Goal: Task Accomplishment & Management: Manage account settings

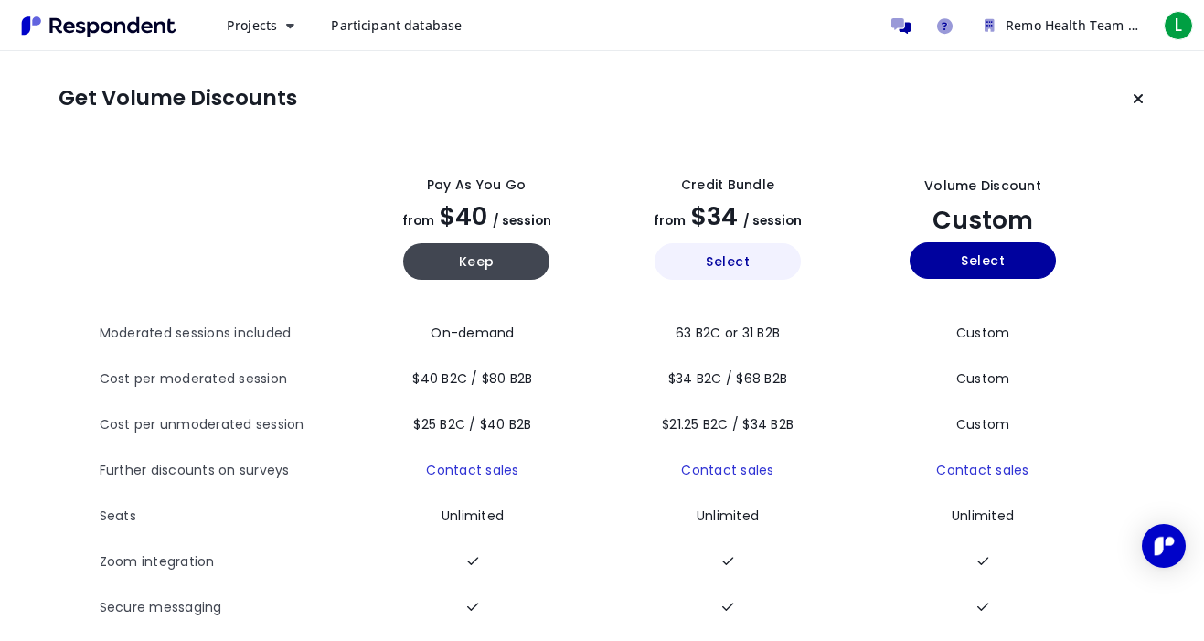
click at [753, 261] on button "Select" at bounding box center [728, 261] width 146 height 37
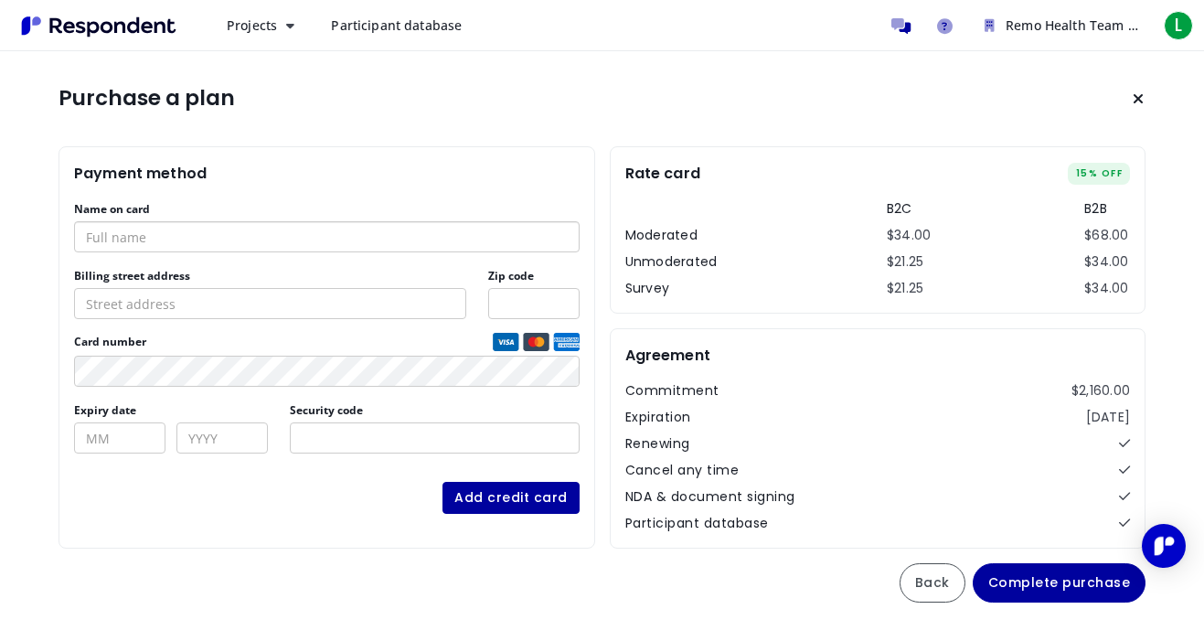
click at [140, 241] on input "Name on card" at bounding box center [327, 236] width 506 height 31
type input "[PERSON_NAME]"
click at [134, 307] on input "Billing street address" at bounding box center [270, 303] width 392 height 31
type input "[STREET_ADDRESS][PERSON_NAME]"
click at [544, 307] on input "Zip code" at bounding box center [533, 303] width 91 height 31
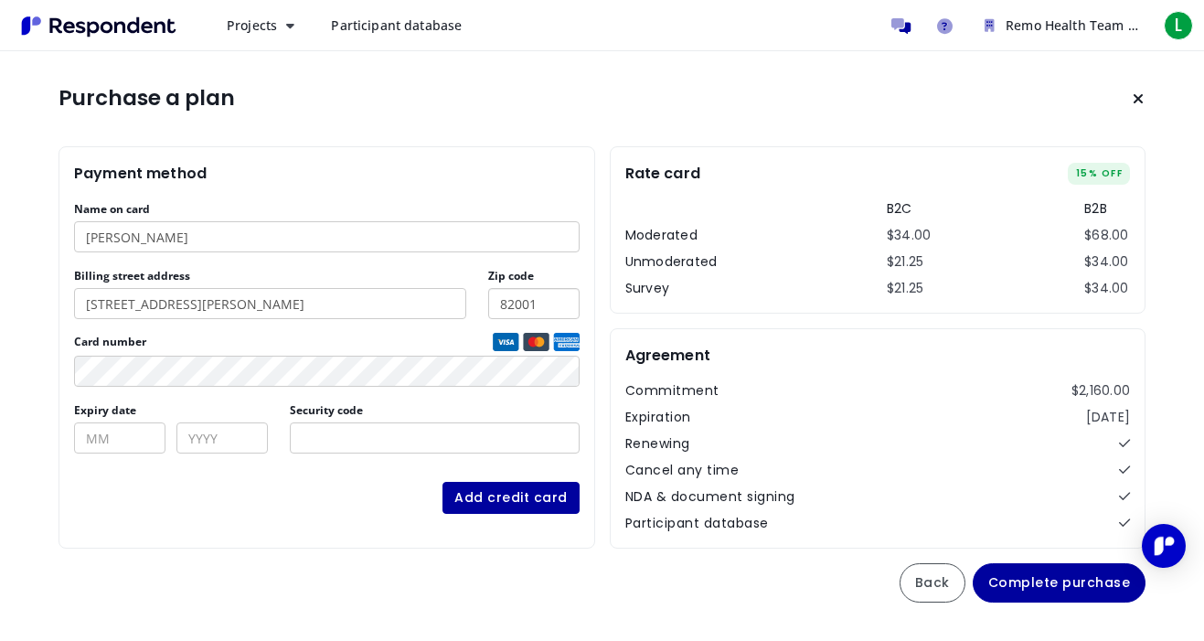
type input "82001"
click at [318, 311] on input "[STREET_ADDRESS][PERSON_NAME]" at bounding box center [270, 303] width 392 height 31
type input "[STREET_ADDRESS][PERSON_NAME]"
click at [408, 126] on div "Purchase a plan Payment method Name on card [PERSON_NAME] Billing street addres…" at bounding box center [602, 341] width 1204 height 581
click at [121, 448] on input "Expiry date" at bounding box center [119, 437] width 91 height 31
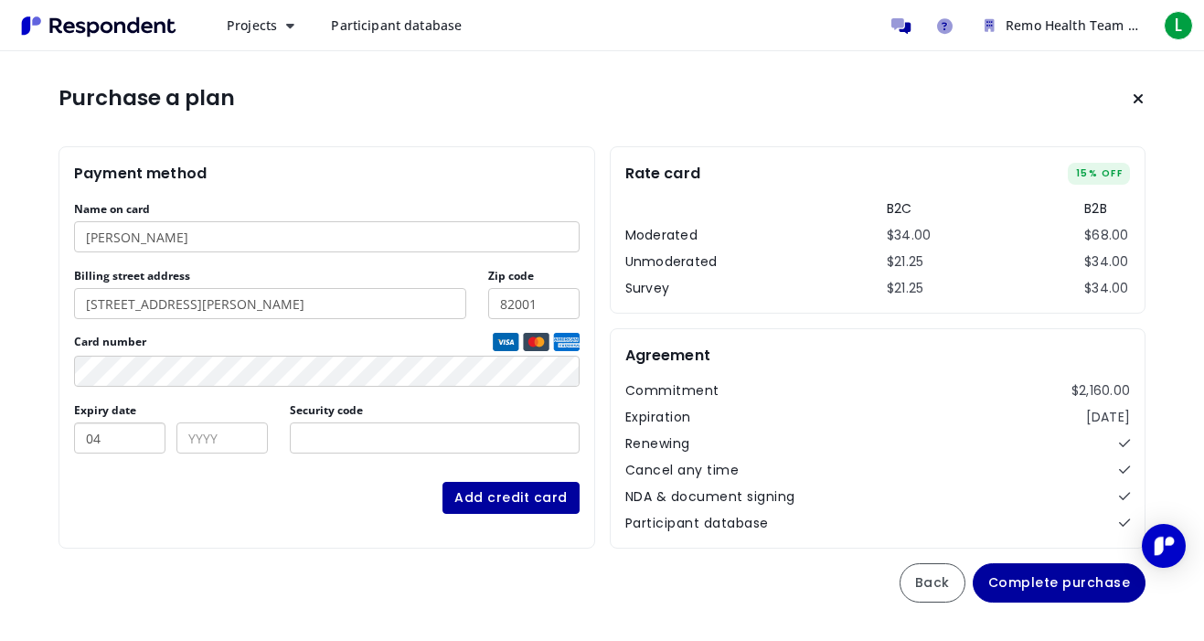
type input "04"
click at [201, 435] on input "text" at bounding box center [221, 437] width 91 height 31
type input "2029"
click at [350, 437] on input "Security code" at bounding box center [435, 437] width 290 height 31
type input "186"
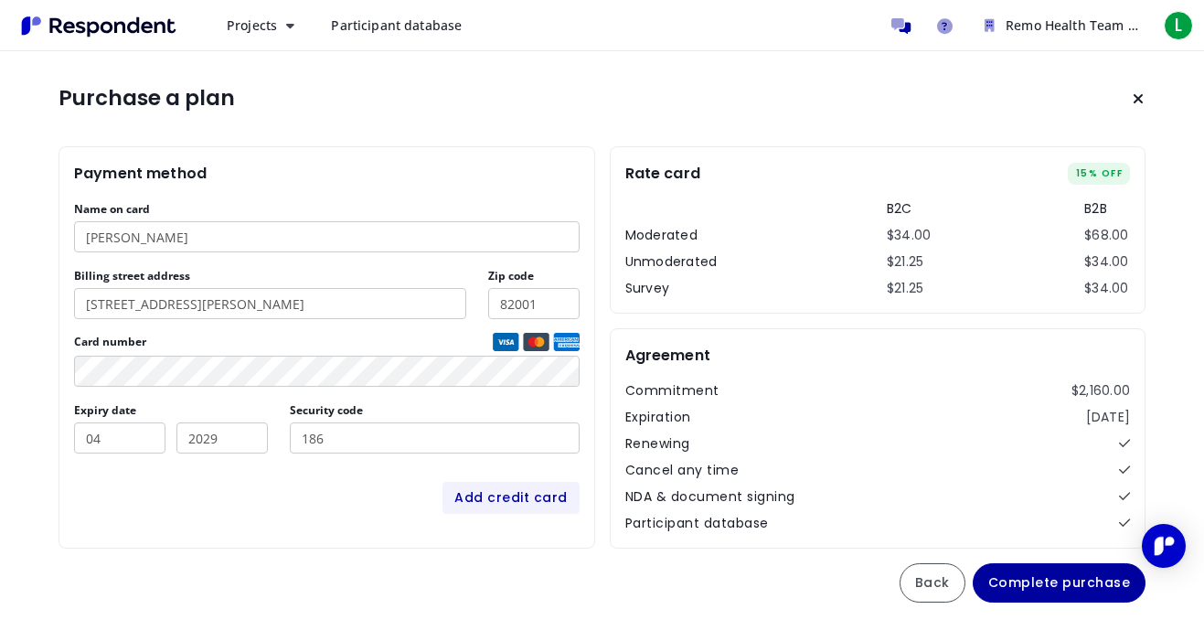
click at [486, 507] on button "Add credit card" at bounding box center [511, 498] width 137 height 32
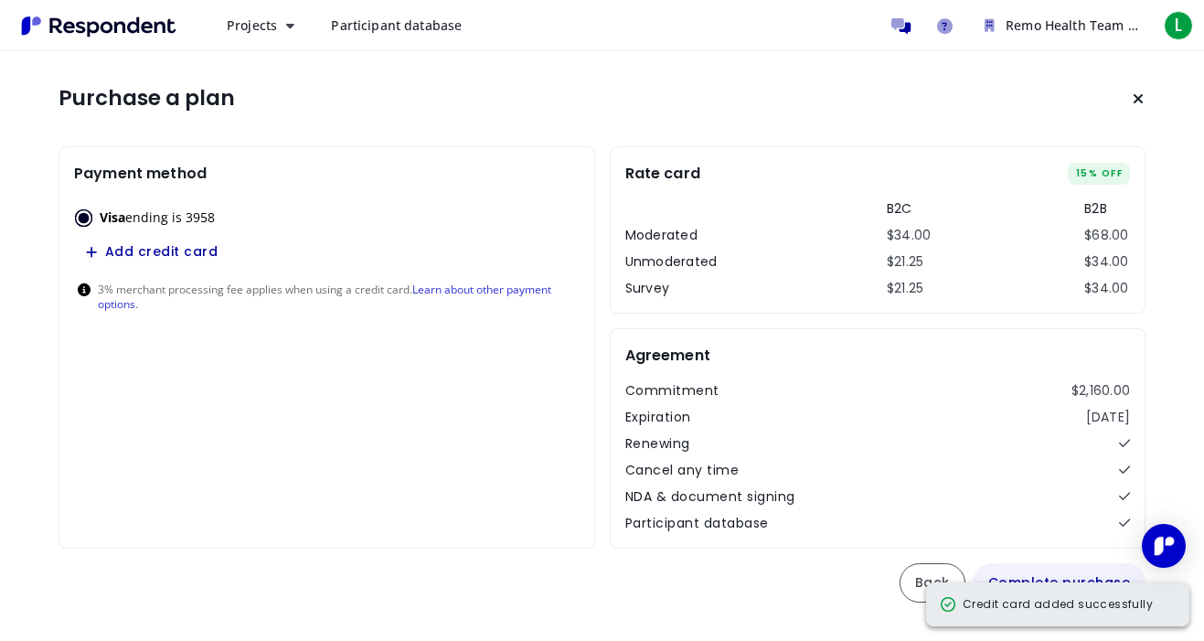
click at [1085, 572] on button "Complete purchase" at bounding box center [1060, 582] width 174 height 39
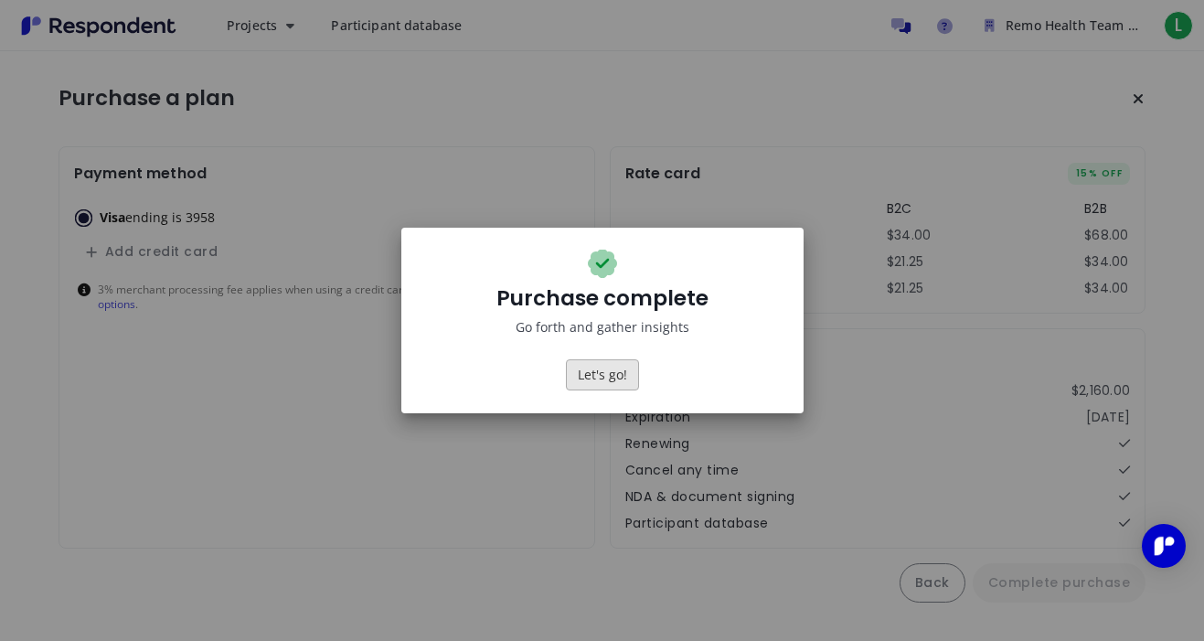
click at [620, 372] on button "Let's go!" at bounding box center [602, 374] width 73 height 31
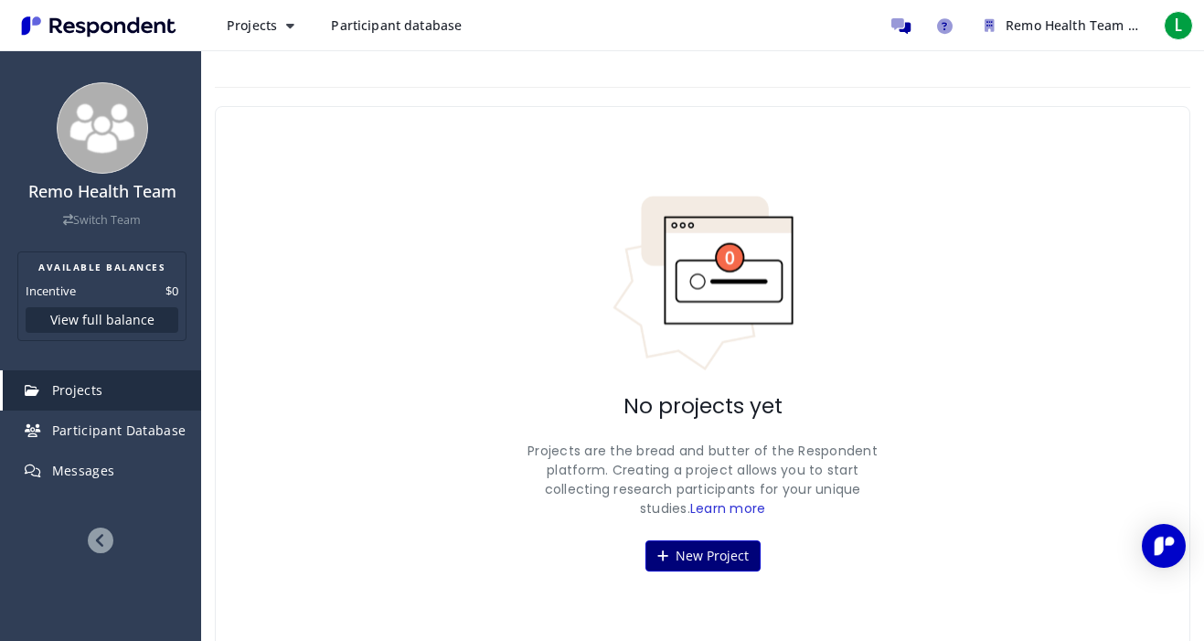
click at [701, 568] on button "New Project" at bounding box center [703, 555] width 115 height 31
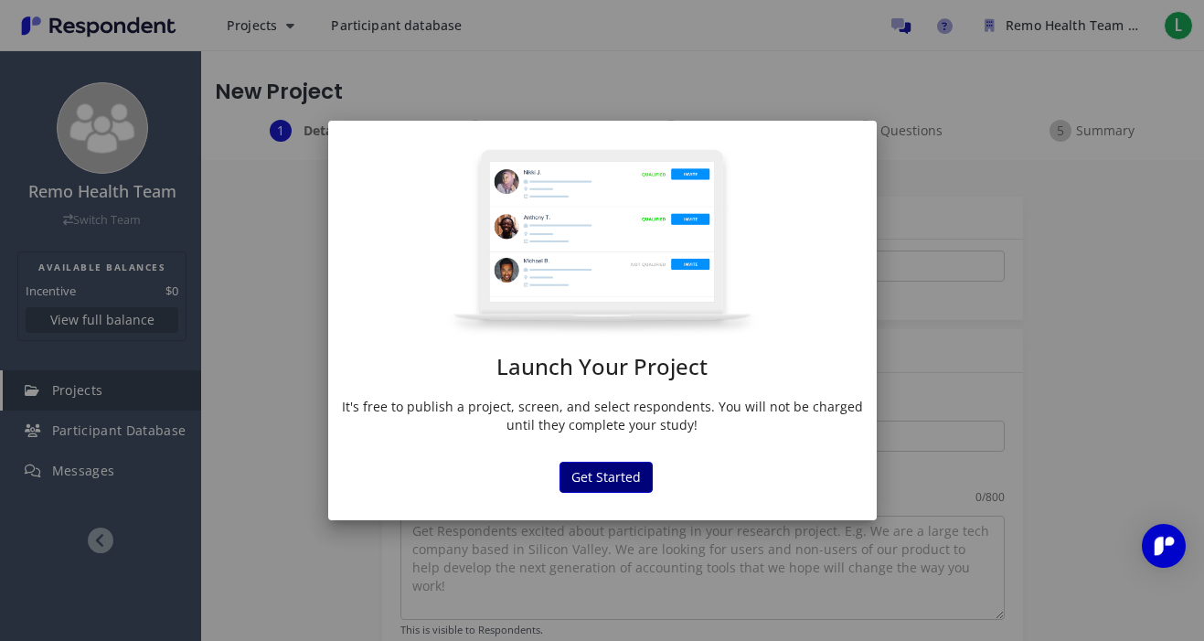
click at [579, 470] on button "Get Started" at bounding box center [606, 477] width 93 height 31
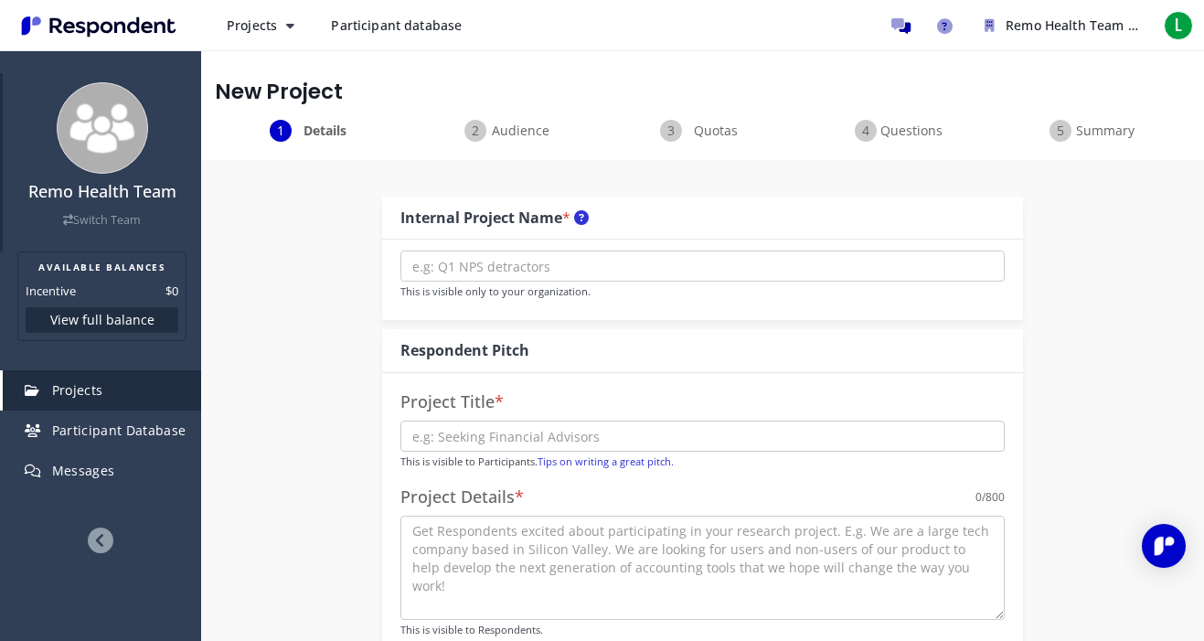
click at [97, 111] on img at bounding box center [102, 127] width 91 height 91
click at [86, 185] on h4 "Remo Health Team" at bounding box center [102, 192] width 180 height 18
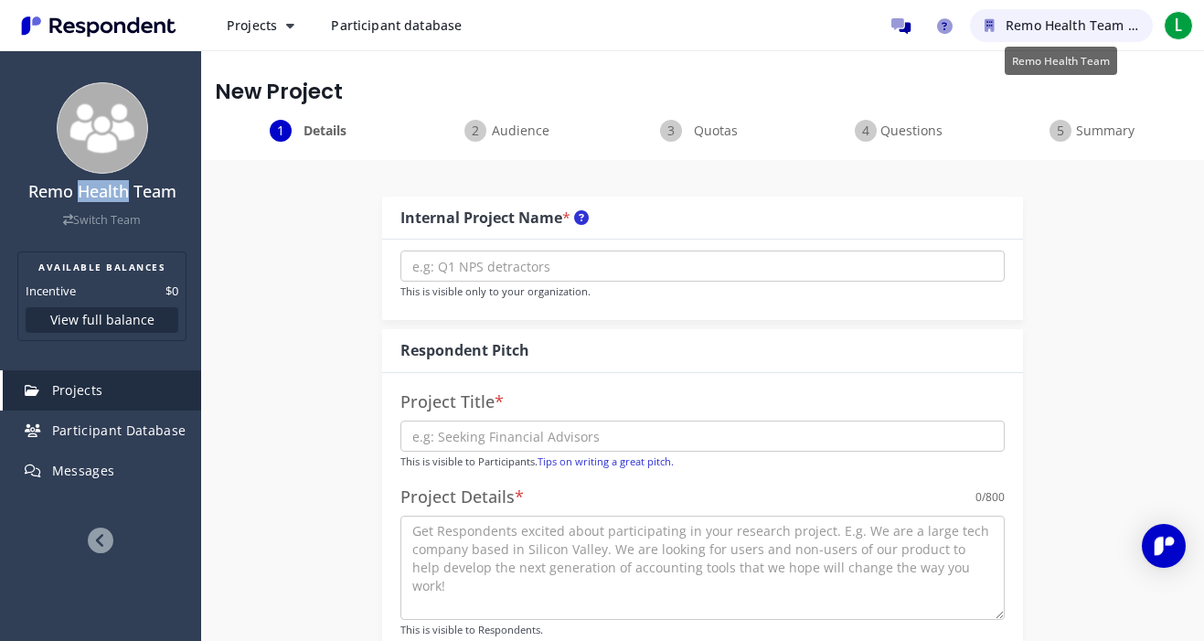
click at [1043, 12] on button "Remo Health Team" at bounding box center [1061, 25] width 183 height 33
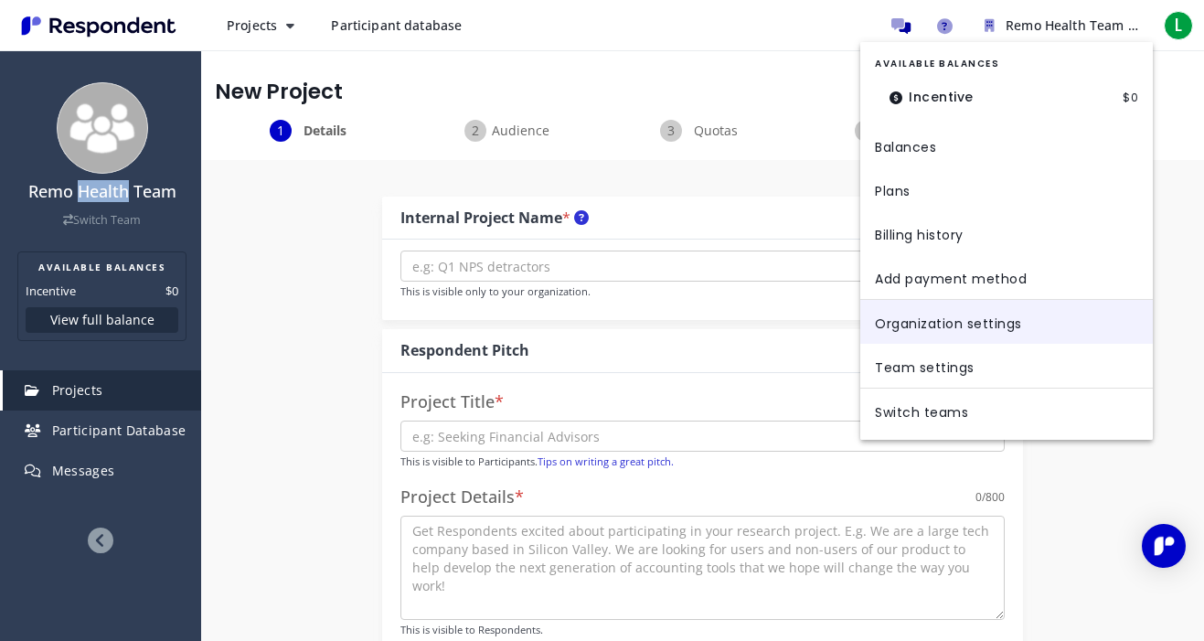
click at [929, 324] on link "Organization settings" at bounding box center [1006, 322] width 293 height 44
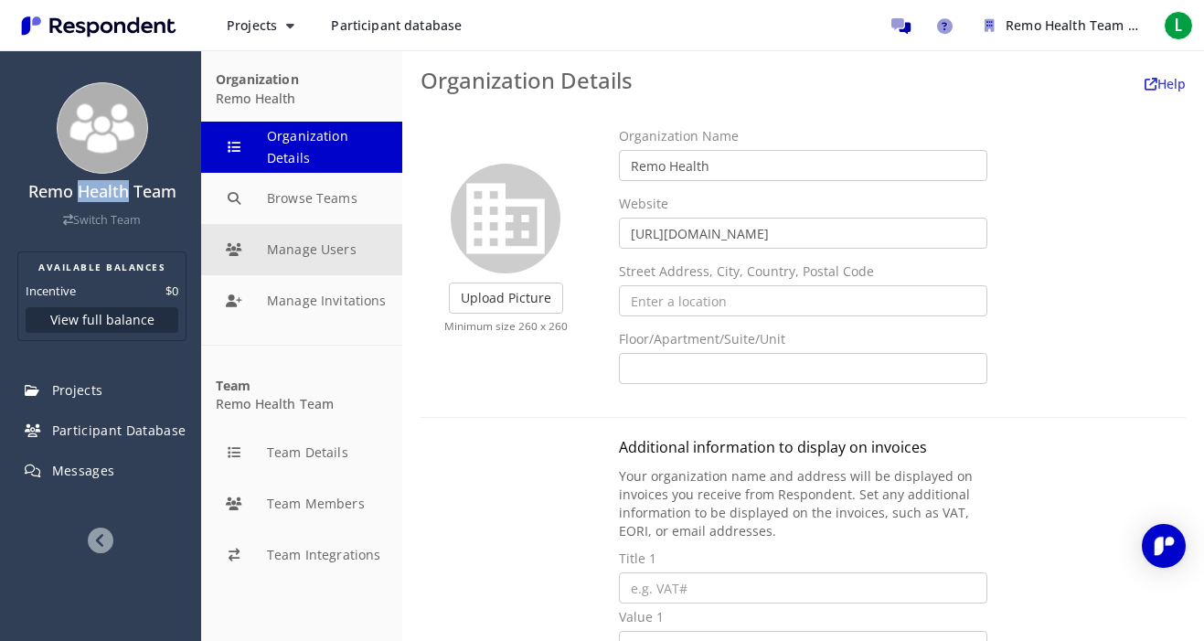
click at [305, 242] on button "Manage Users" at bounding box center [301, 249] width 201 height 51
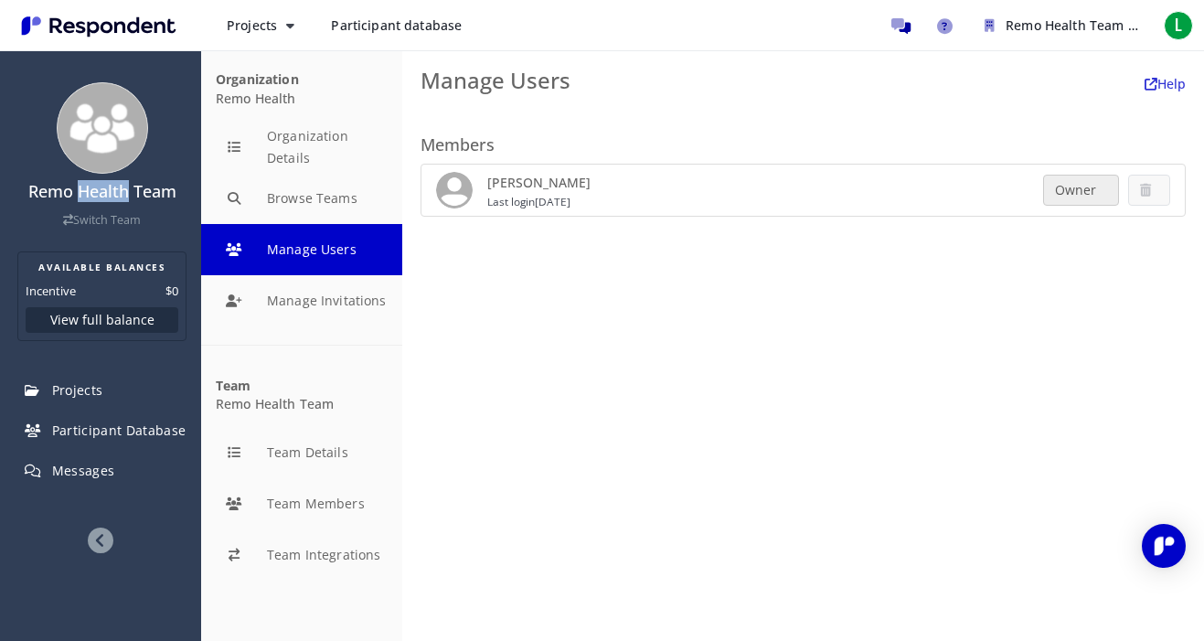
click at [625, 295] on div "Manage Users Help Your subscription has been cancelled on Members [PERSON_NAME]…" at bounding box center [803, 345] width 802 height 591
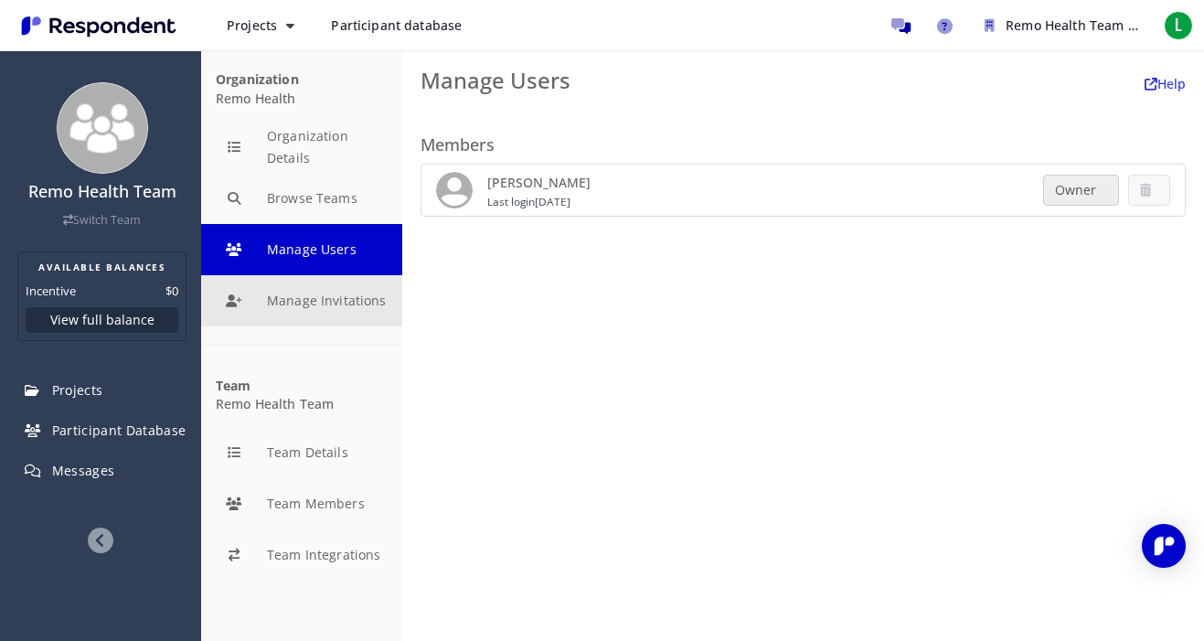
click at [305, 292] on button "Manage Invitations" at bounding box center [301, 300] width 201 height 51
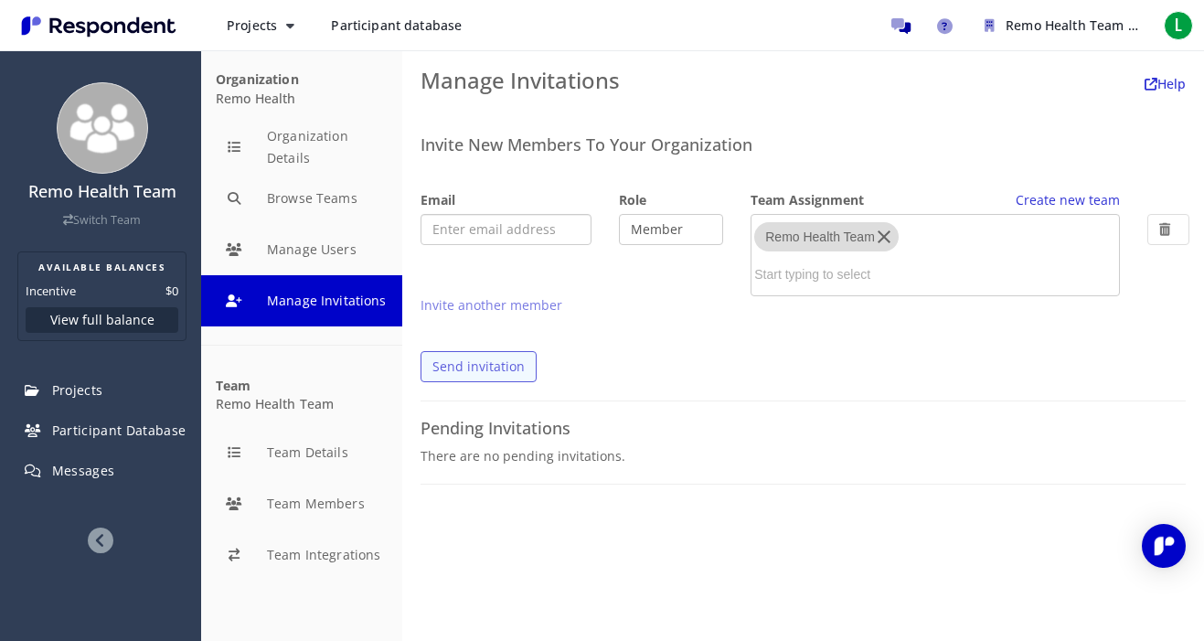
click at [498, 236] on input "email" at bounding box center [506, 229] width 171 height 31
paste input "[PERSON_NAME][EMAIL_ADDRESS][DOMAIN_NAME]"
type input "[PERSON_NAME][EMAIL_ADDRESS][DOMAIN_NAME]"
click at [673, 227] on select "Member Admin" at bounding box center [671, 229] width 104 height 31
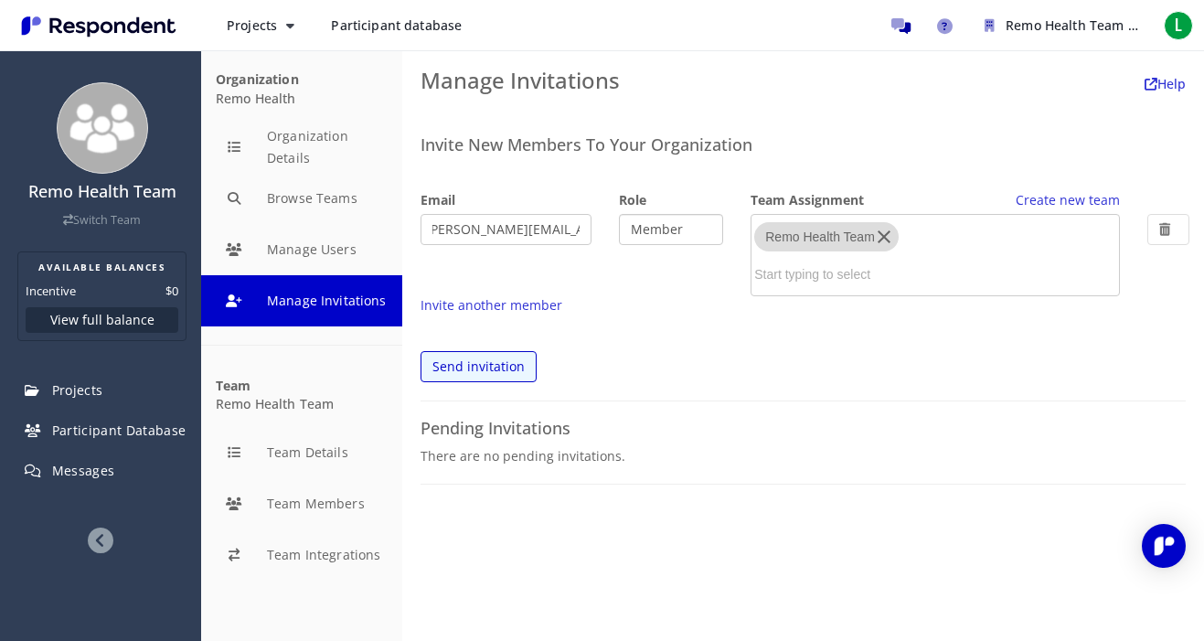
scroll to position [0, 0]
select select "admin"
click at [619, 214] on select "Member Admin" at bounding box center [671, 229] width 104 height 31
click at [525, 309] on link "Invite another member" at bounding box center [492, 304] width 142 height 17
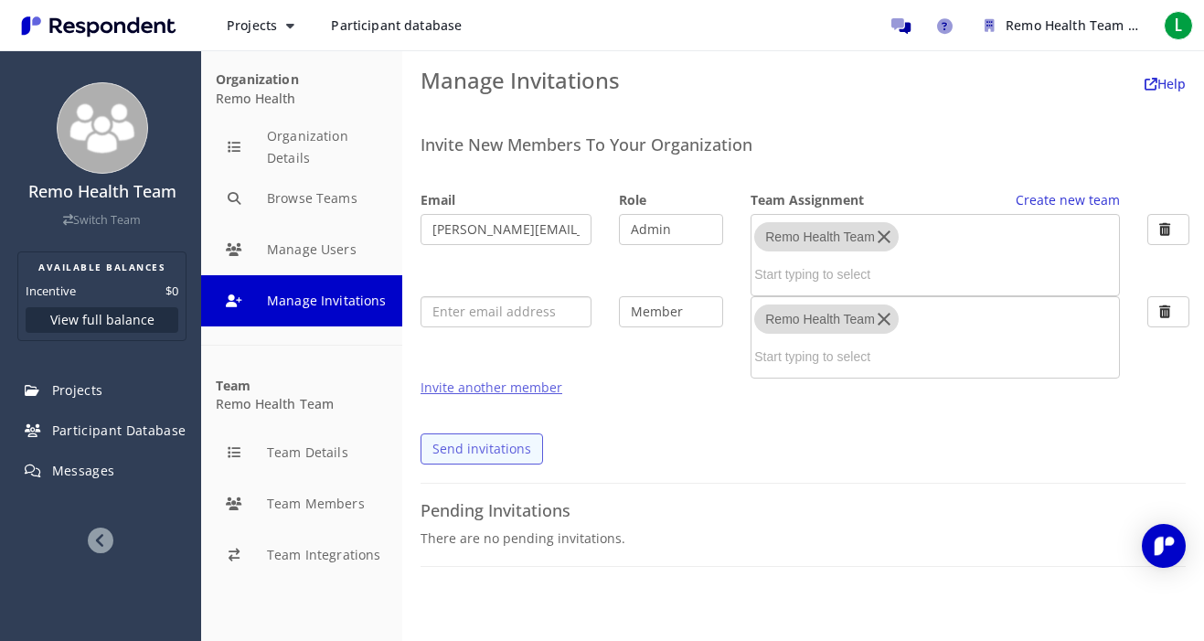
click at [525, 309] on input "email" at bounding box center [506, 311] width 171 height 31
click at [498, 322] on input "email" at bounding box center [506, 311] width 171 height 31
paste input "[PERSON_NAME][EMAIL_ADDRESS][DOMAIN_NAME]"
type input "[PERSON_NAME][EMAIL_ADDRESS][DOMAIN_NAME]"
click at [472, 391] on link "Invite another member" at bounding box center [492, 387] width 142 height 17
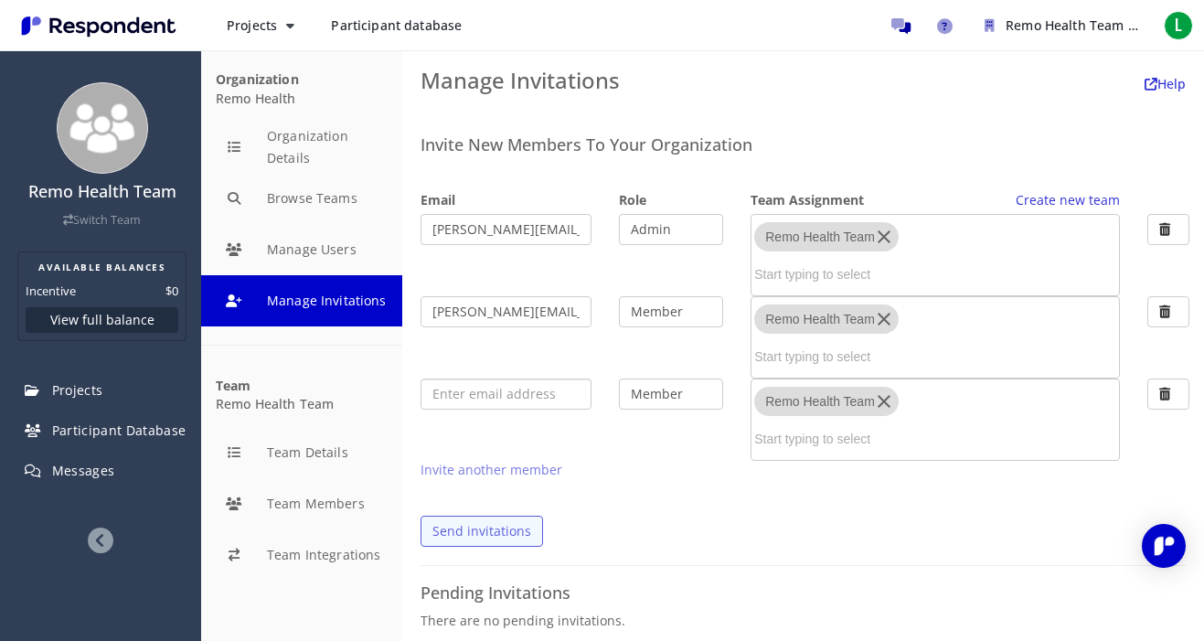
click at [473, 400] on input "email" at bounding box center [506, 394] width 171 height 31
paste input "[PERSON_NAME][EMAIL_ADDRESS][PERSON_NAME][DOMAIN_NAME]"
type input "[PERSON_NAME][EMAIL_ADDRESS][PERSON_NAME][DOMAIN_NAME]"
click at [467, 463] on link "Invite another member" at bounding box center [492, 469] width 142 height 17
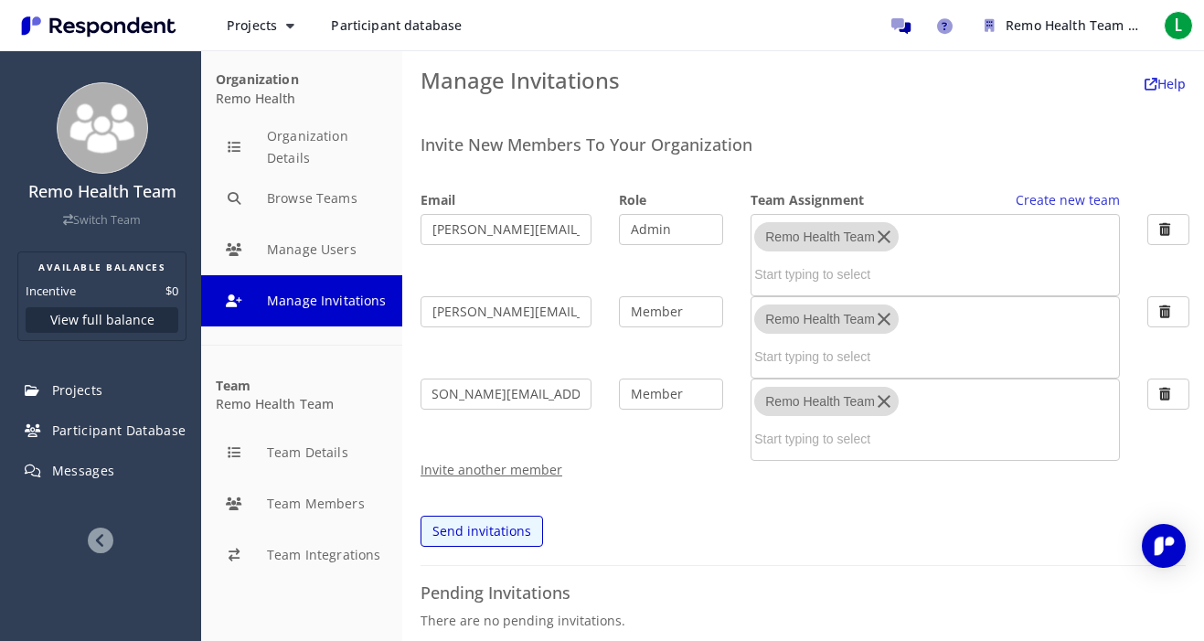
scroll to position [0, 0]
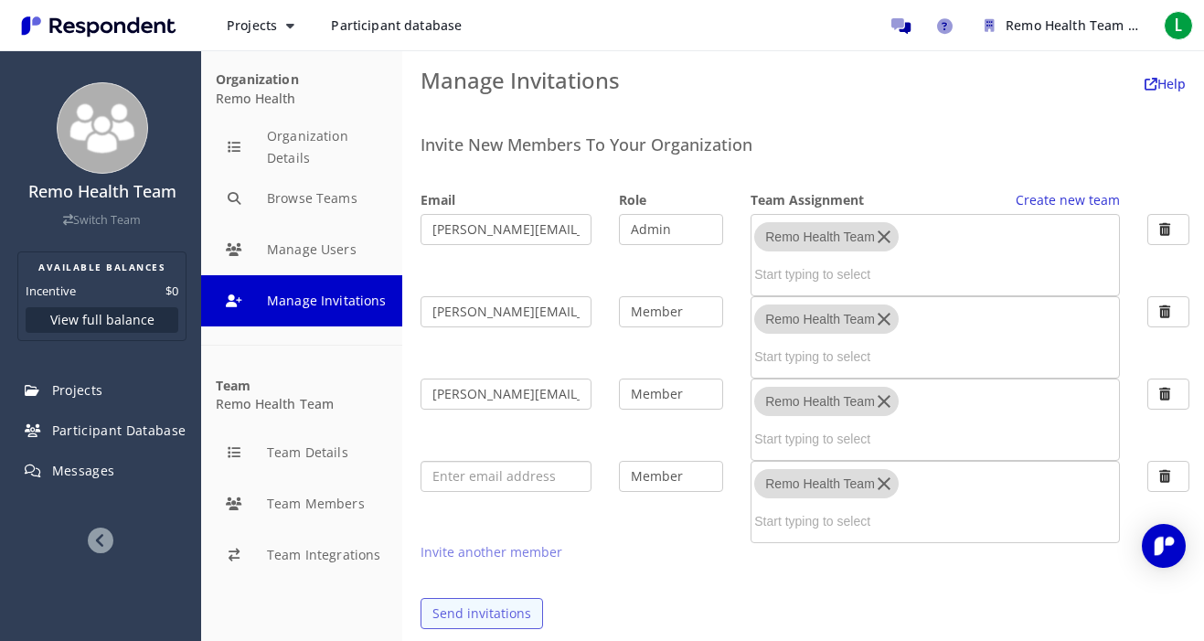
click at [544, 484] on input "email" at bounding box center [506, 476] width 171 height 31
paste input "[EMAIL_ADDRESS][DOMAIN_NAME]"
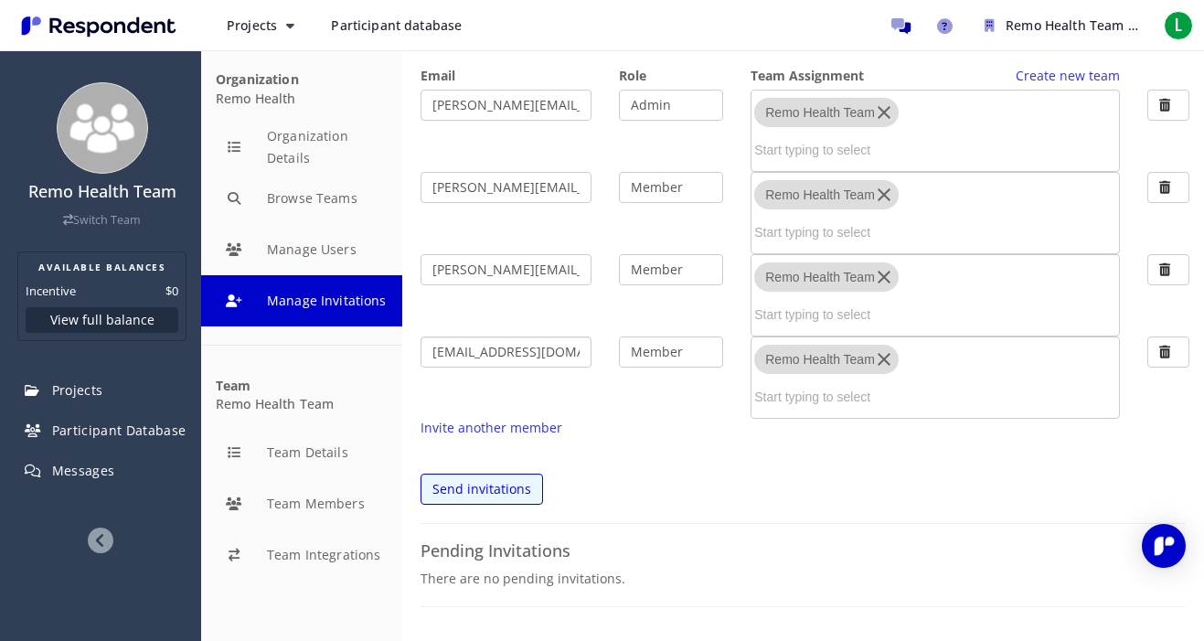
scroll to position [126, 0]
type input "[EMAIL_ADDRESS][DOMAIN_NAME]"
click at [501, 422] on link "Invite another member" at bounding box center [492, 425] width 142 height 17
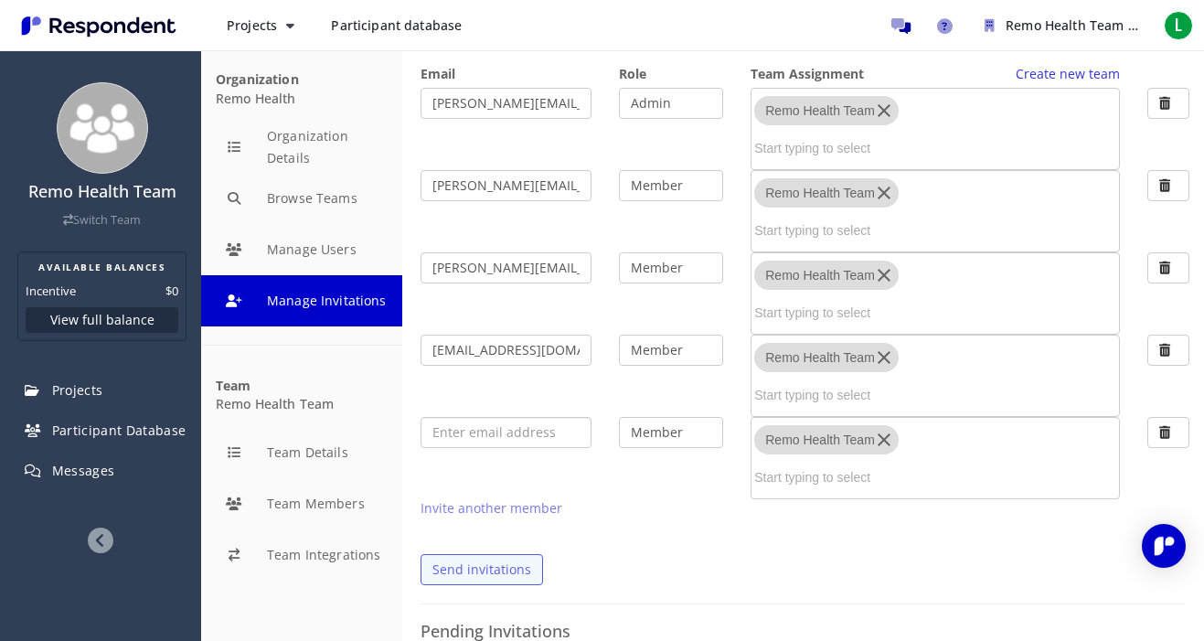
click at [498, 441] on input "email" at bounding box center [506, 432] width 171 height 31
paste input "[PERSON_NAME][EMAIL_ADDRESS][DOMAIN_NAME]"
type input "[PERSON_NAME][EMAIL_ADDRESS][DOMAIN_NAME]"
click at [651, 433] on select "Member Admin" at bounding box center [671, 432] width 104 height 31
select select "admin"
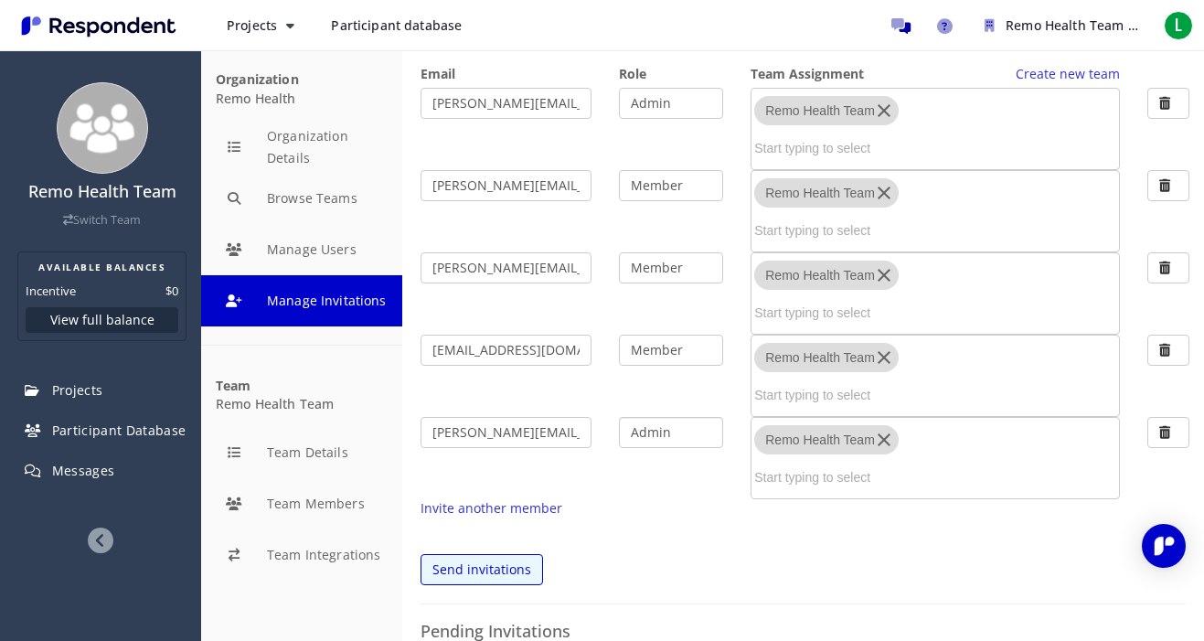
click at [619, 417] on select "Member Admin" at bounding box center [671, 432] width 104 height 31
click at [502, 572] on link "Send invitations" at bounding box center [482, 569] width 123 height 31
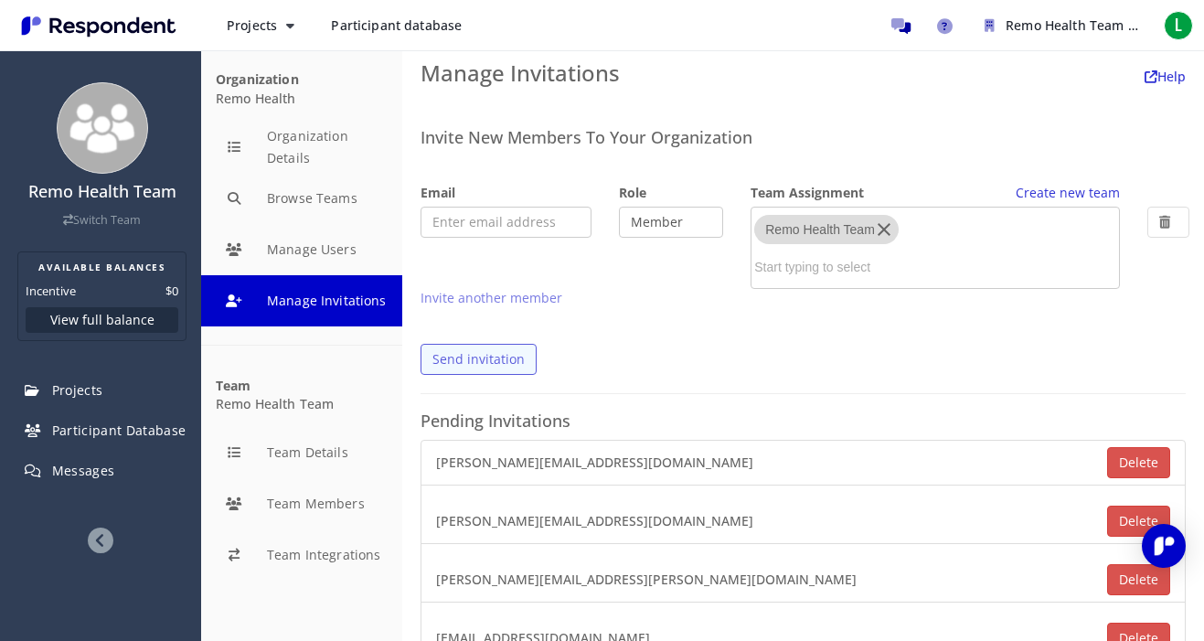
scroll to position [0, 0]
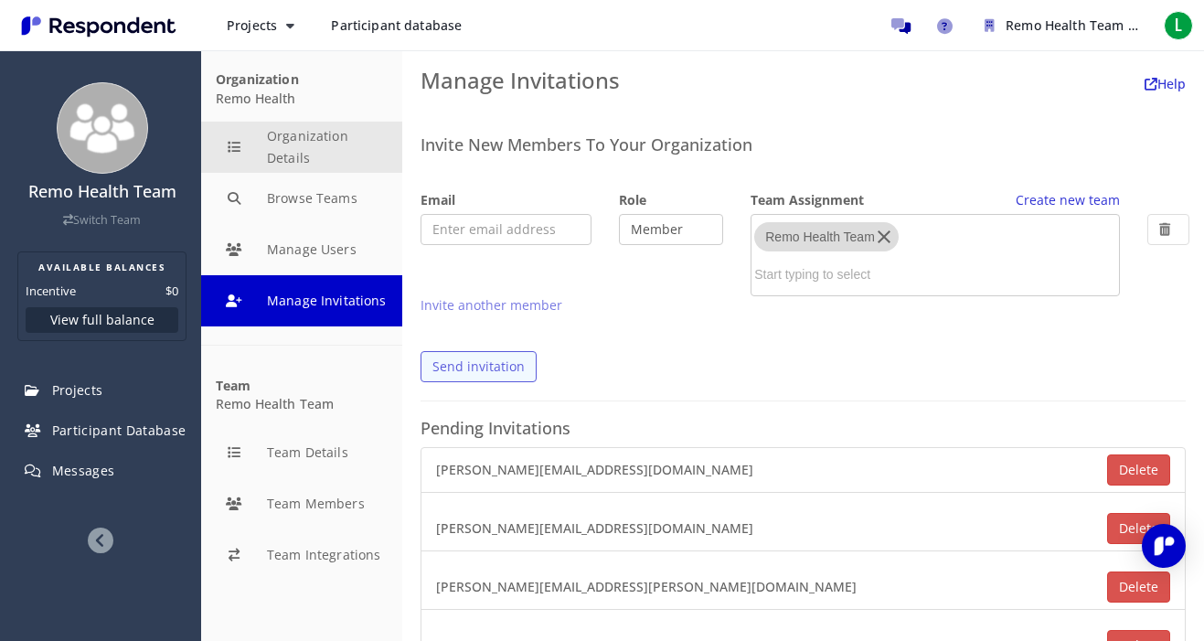
click at [303, 144] on button "Organization Details" at bounding box center [301, 147] width 201 height 51
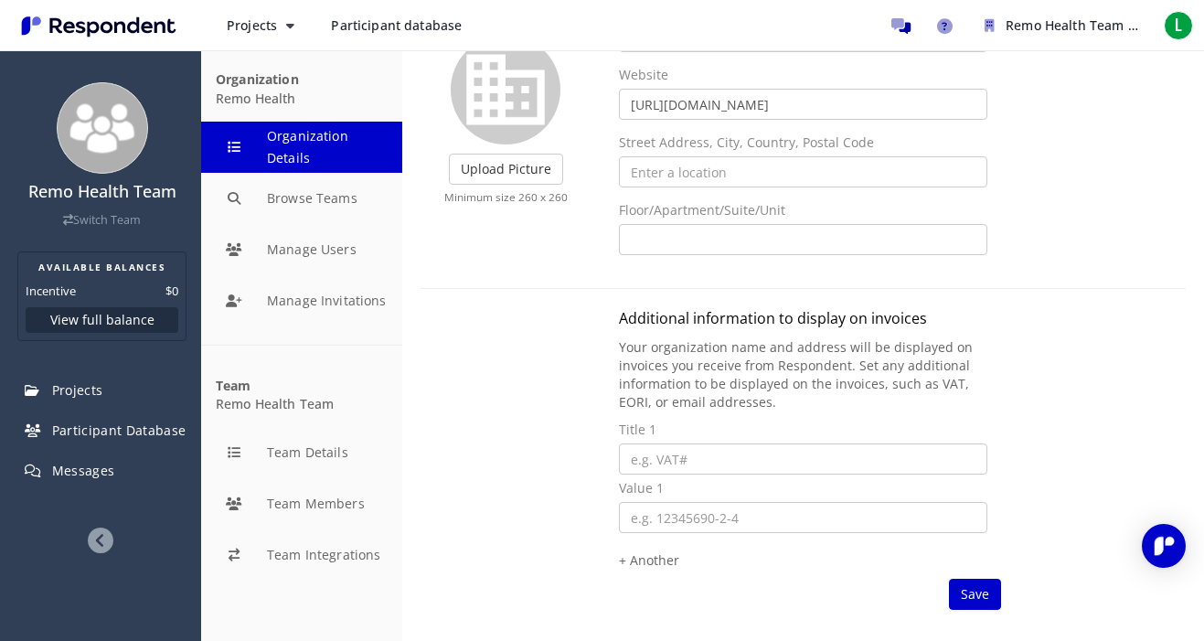
scroll to position [124, 0]
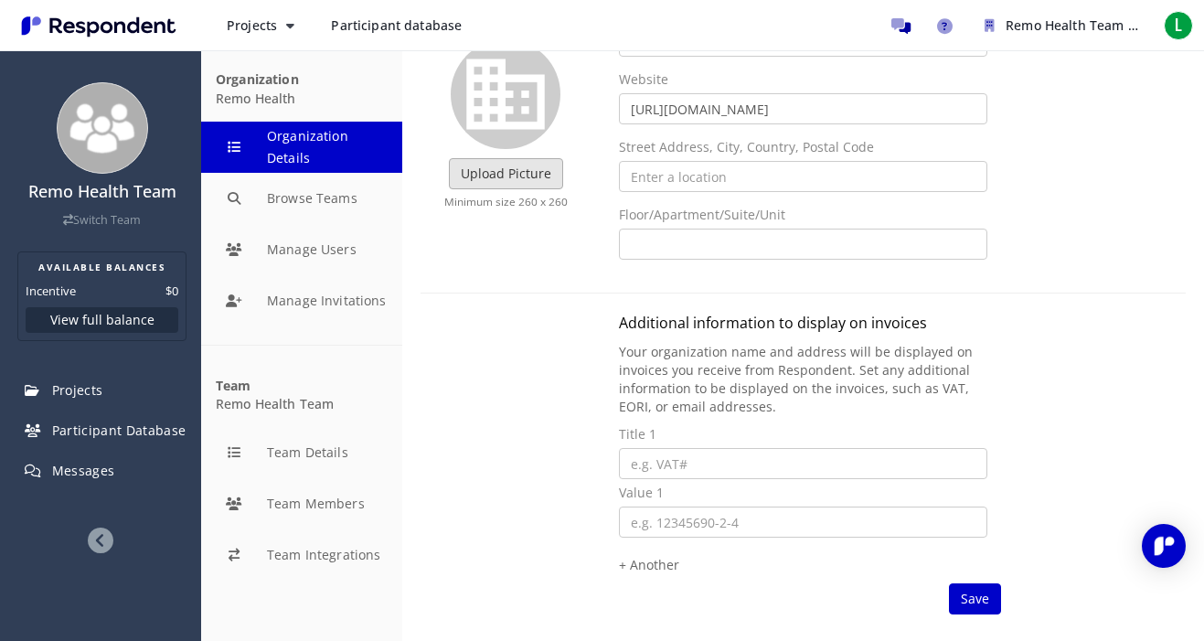
click at [528, 171] on label "Upload Picture" at bounding box center [506, 173] width 114 height 31
click at [0, 0] on input "Upload Picture" at bounding box center [0, 0] width 0 height 0
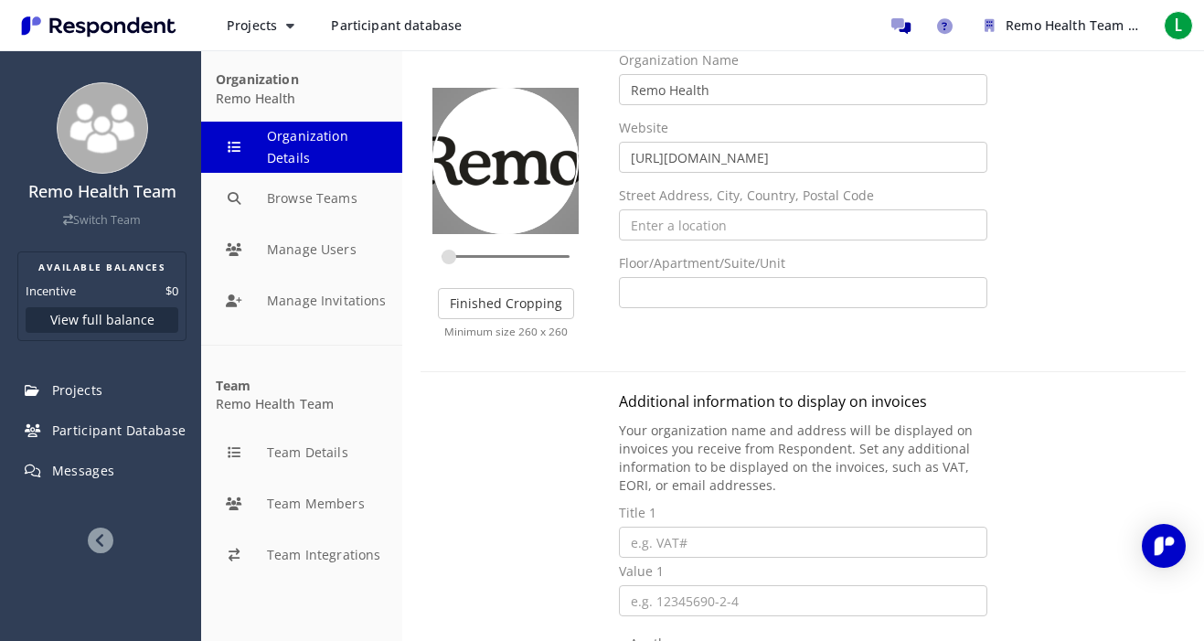
scroll to position [71, 0]
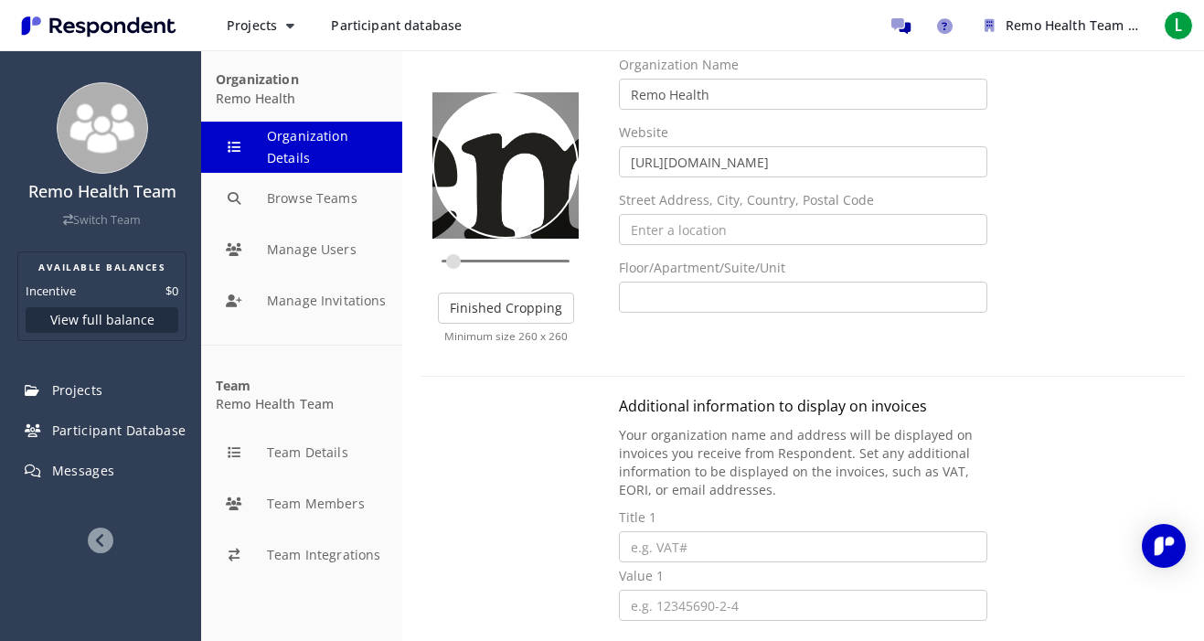
type input "0.1667"
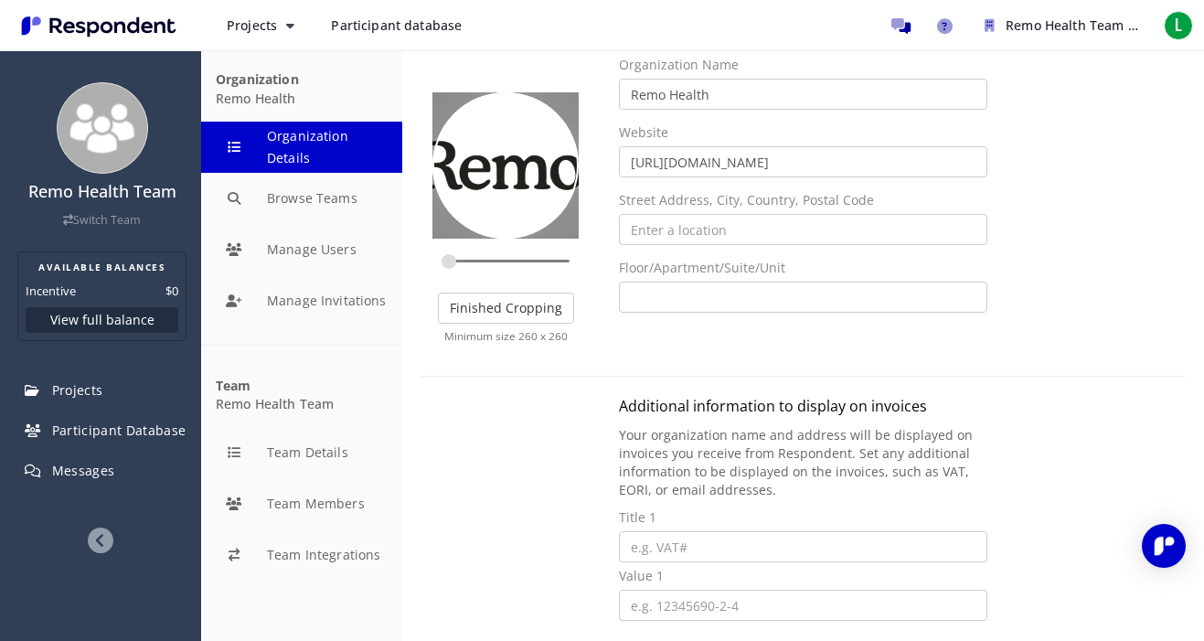
drag, startPoint x: 450, startPoint y: 263, endPoint x: 399, endPoint y: 268, distance: 51.4
click at [442, 268] on input "zoom" at bounding box center [506, 260] width 128 height 17
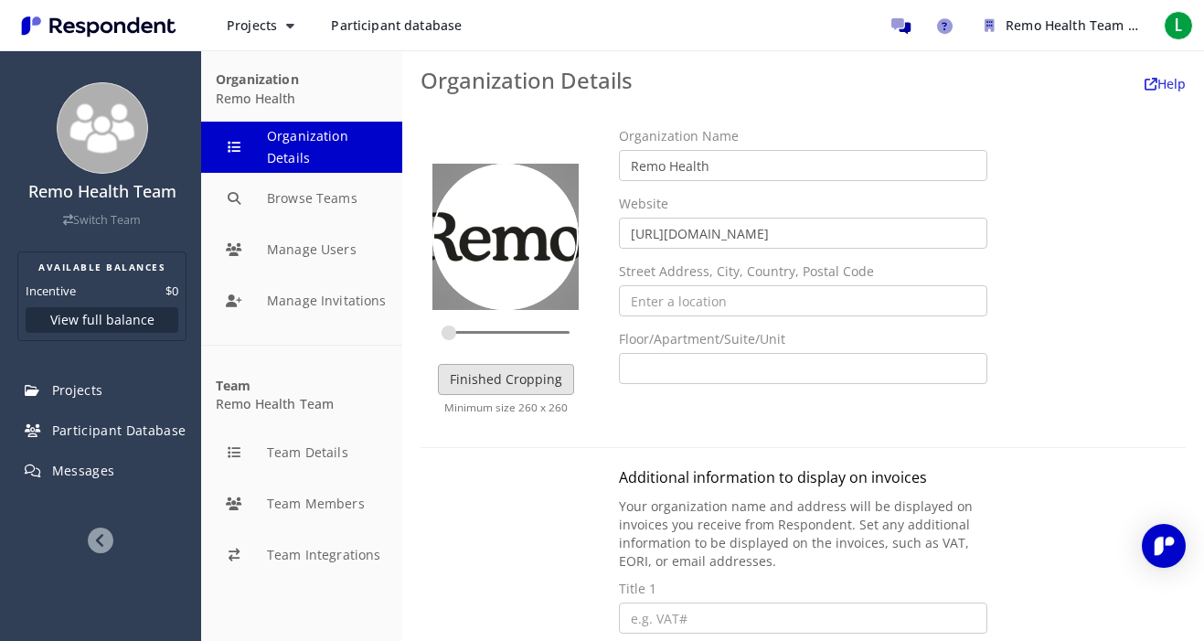
click at [491, 375] on button "Finished Cropping" at bounding box center [506, 379] width 136 height 31
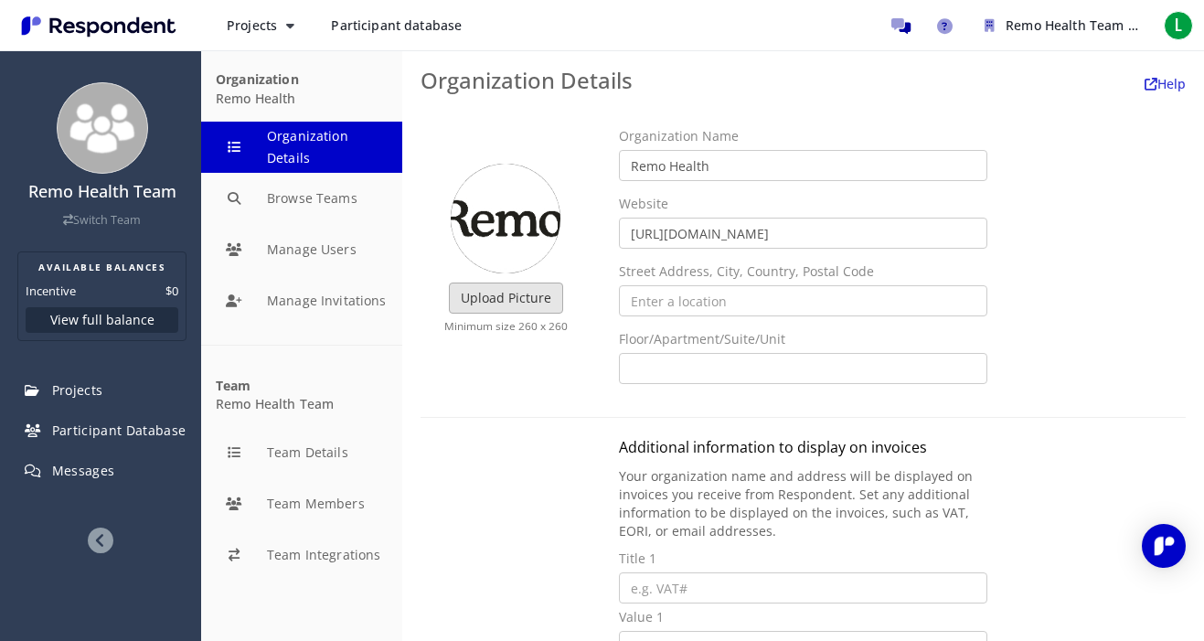
click at [504, 294] on label "Upload Picture" at bounding box center [506, 298] width 114 height 31
click at [0, 0] on input "Upload Picture" at bounding box center [0, 0] width 0 height 0
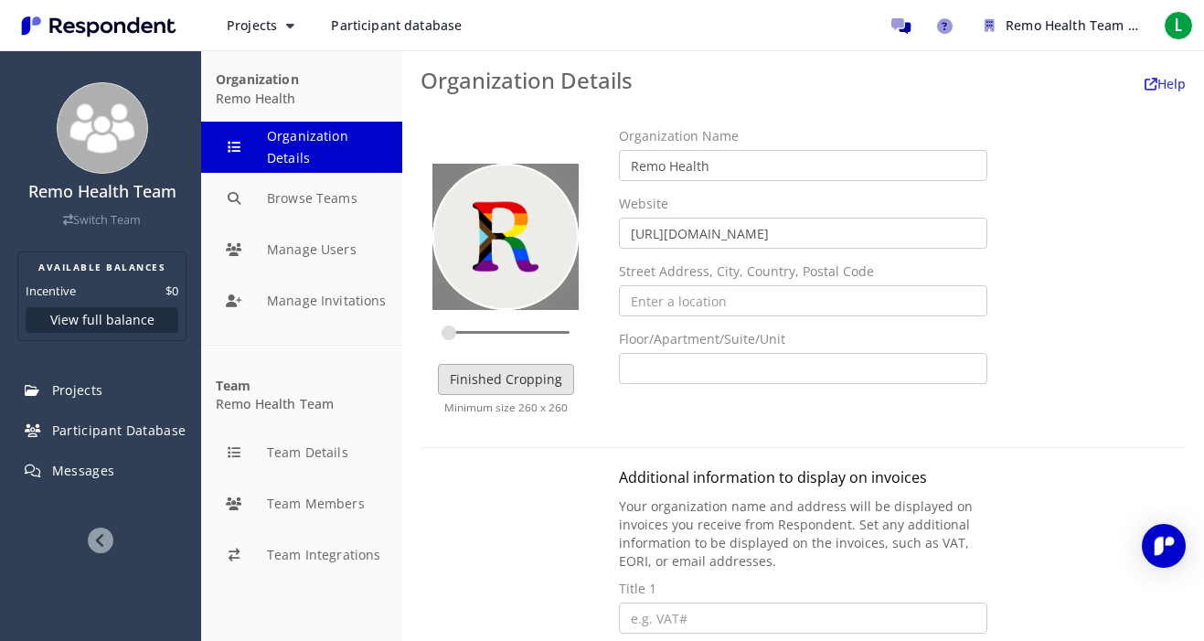
click at [527, 383] on button "Finished Cropping" at bounding box center [506, 379] width 136 height 31
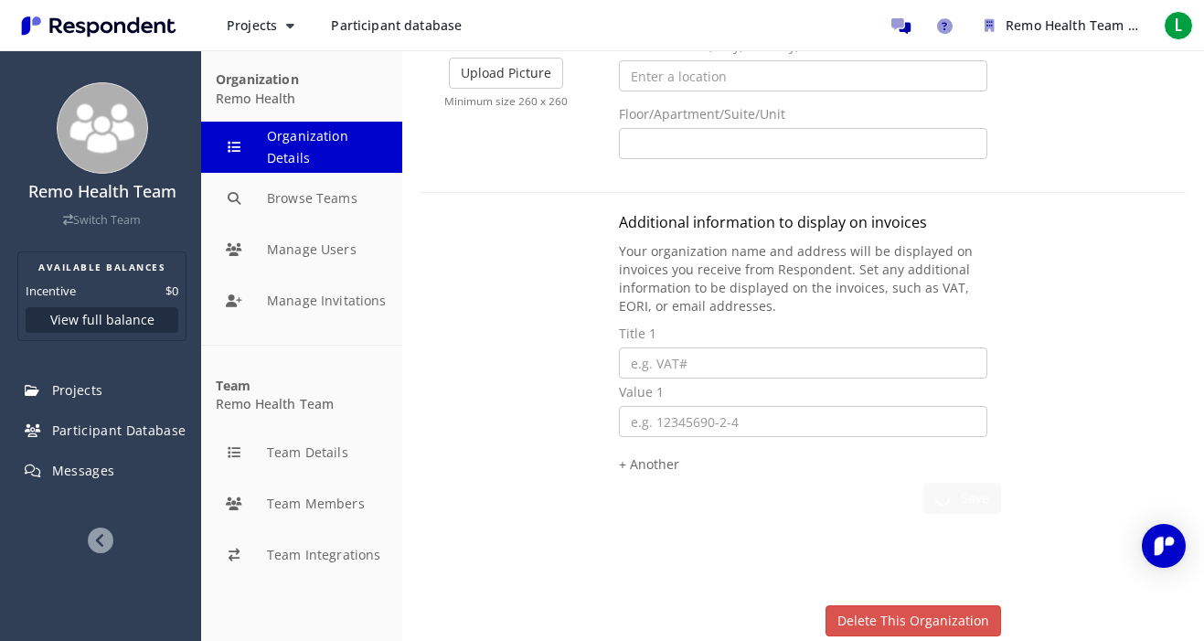
scroll to position [284, 0]
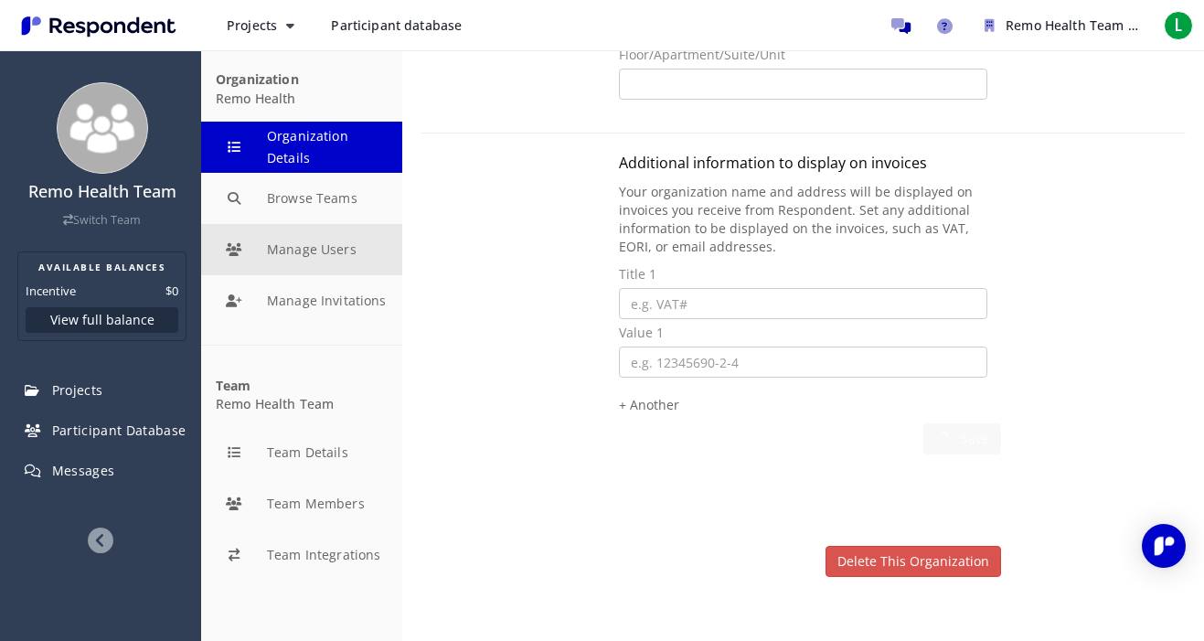
click at [326, 258] on button "Manage Users" at bounding box center [301, 249] width 201 height 51
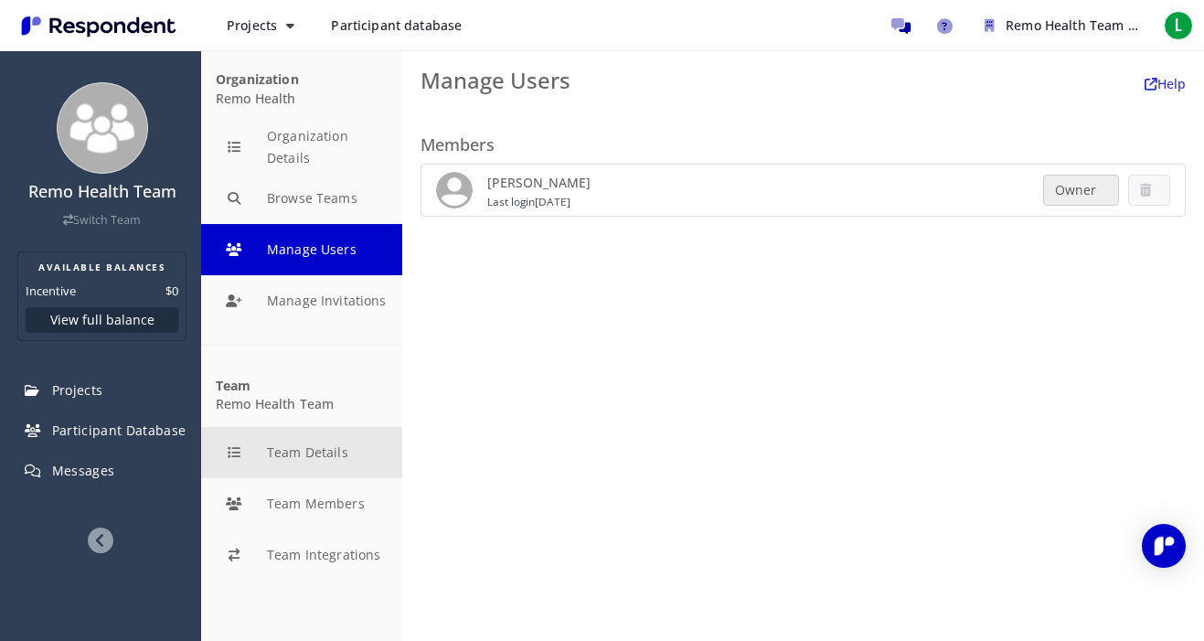
click at [294, 458] on button "Team Details" at bounding box center [301, 452] width 201 height 51
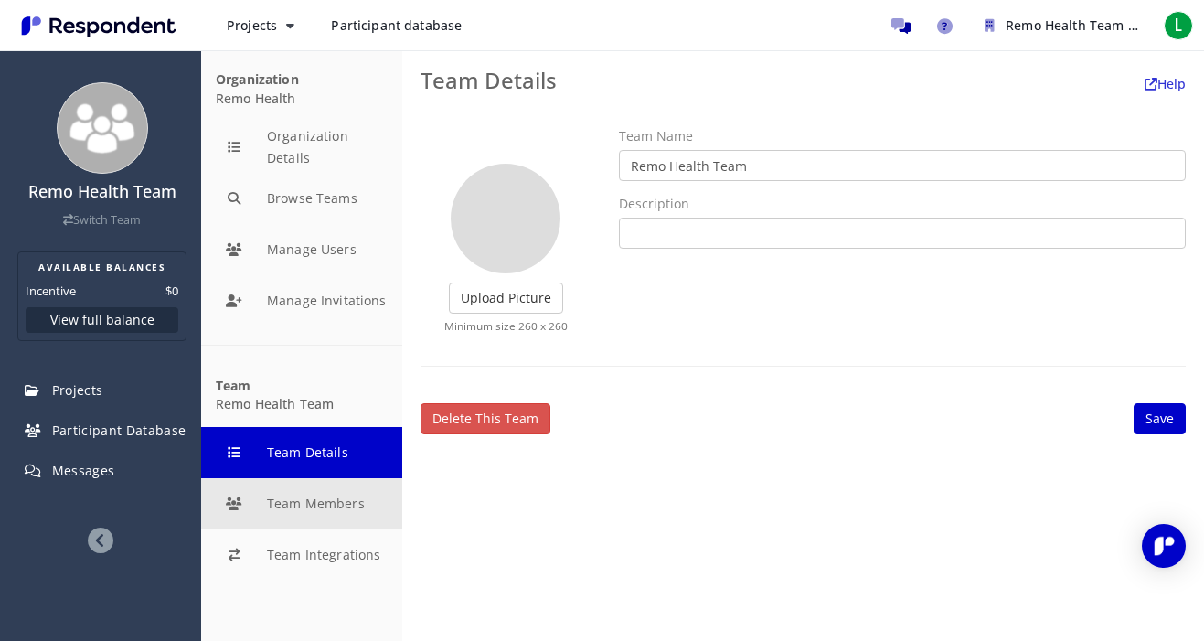
click at [301, 495] on button "Team Members" at bounding box center [301, 503] width 201 height 51
